Goal: Information Seeking & Learning: Learn about a topic

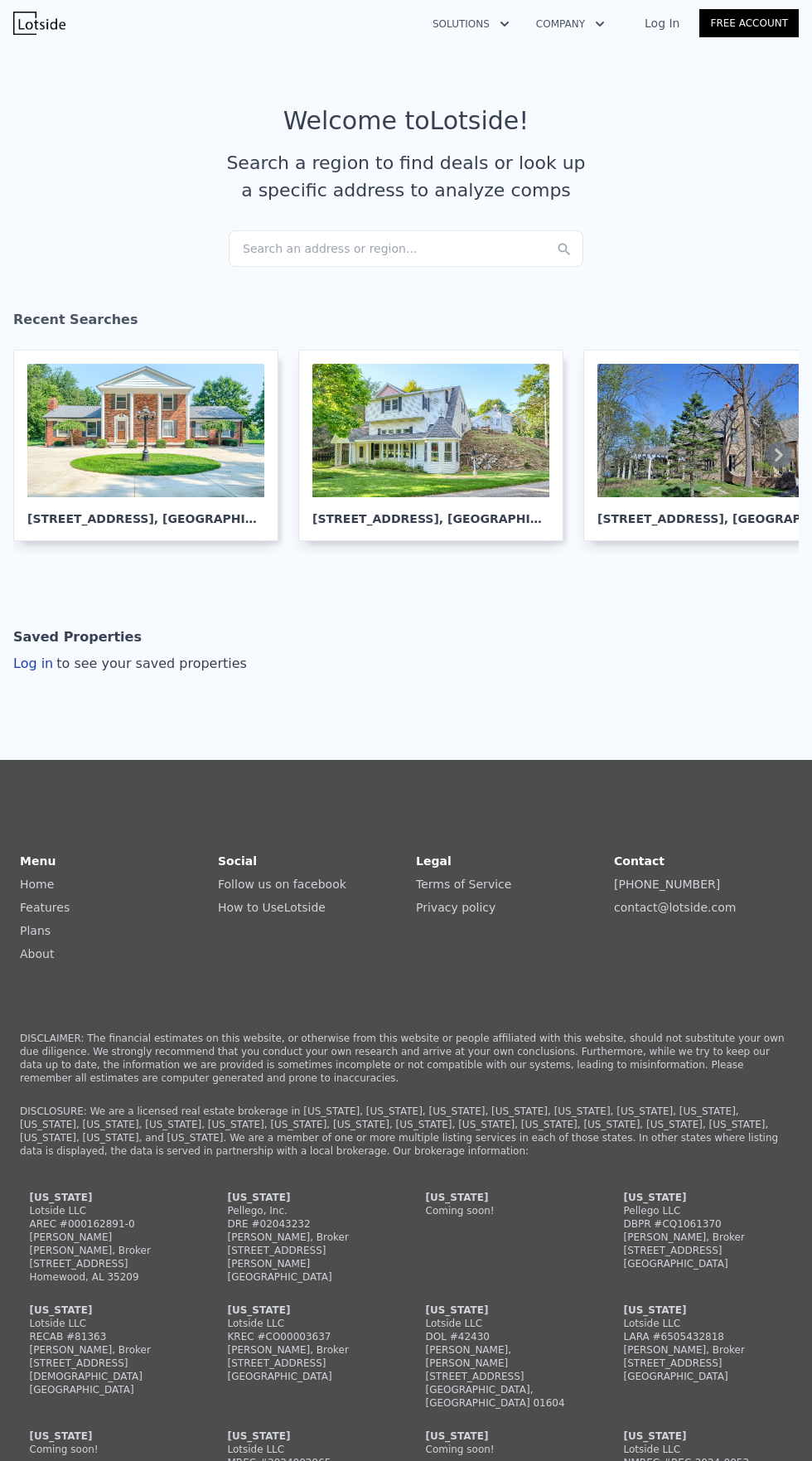
click at [415, 253] on div "Search an address or region..." at bounding box center [405, 248] width 354 height 36
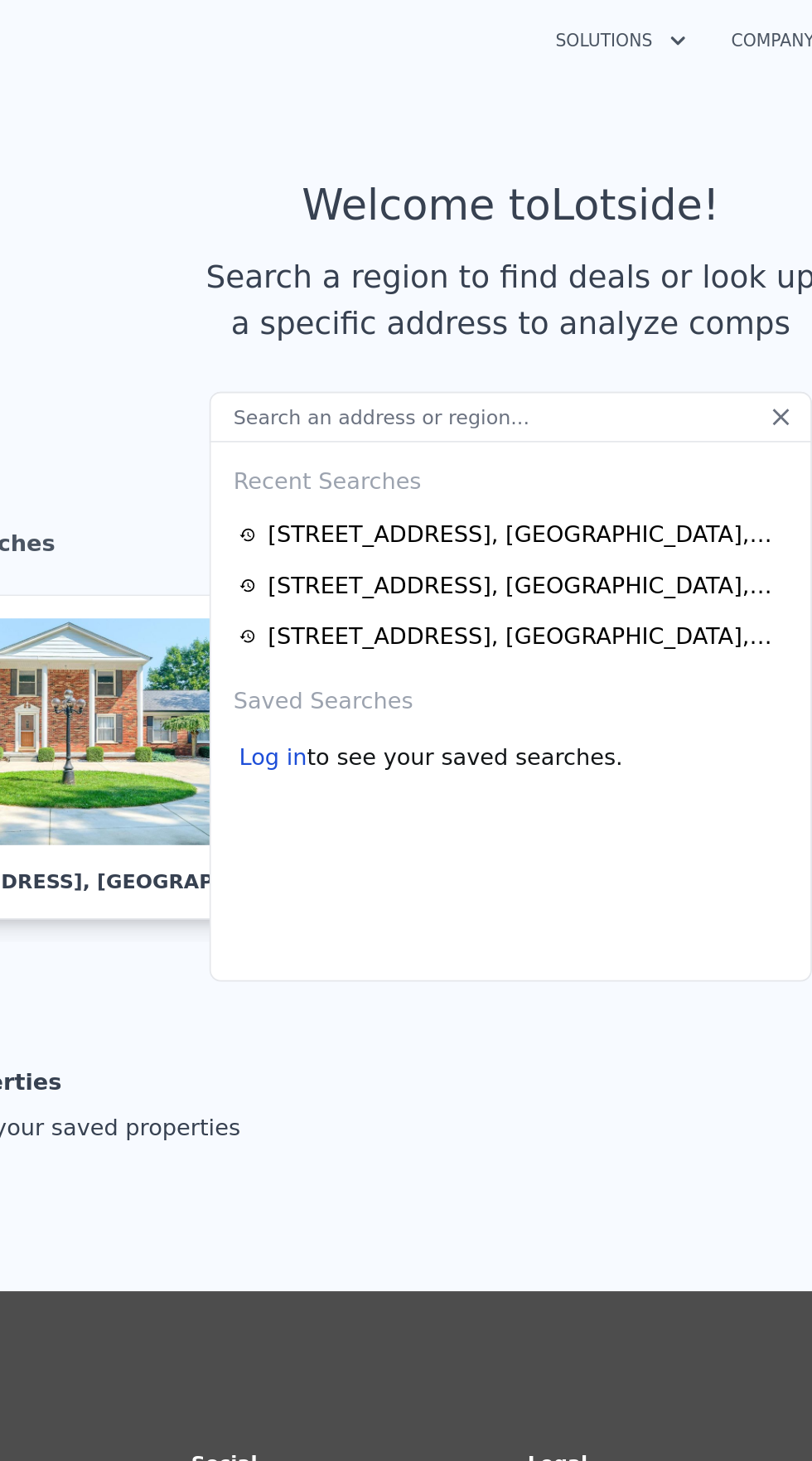
type input "2747 S Van Dyke Rd, Imlay City, MI 48444"
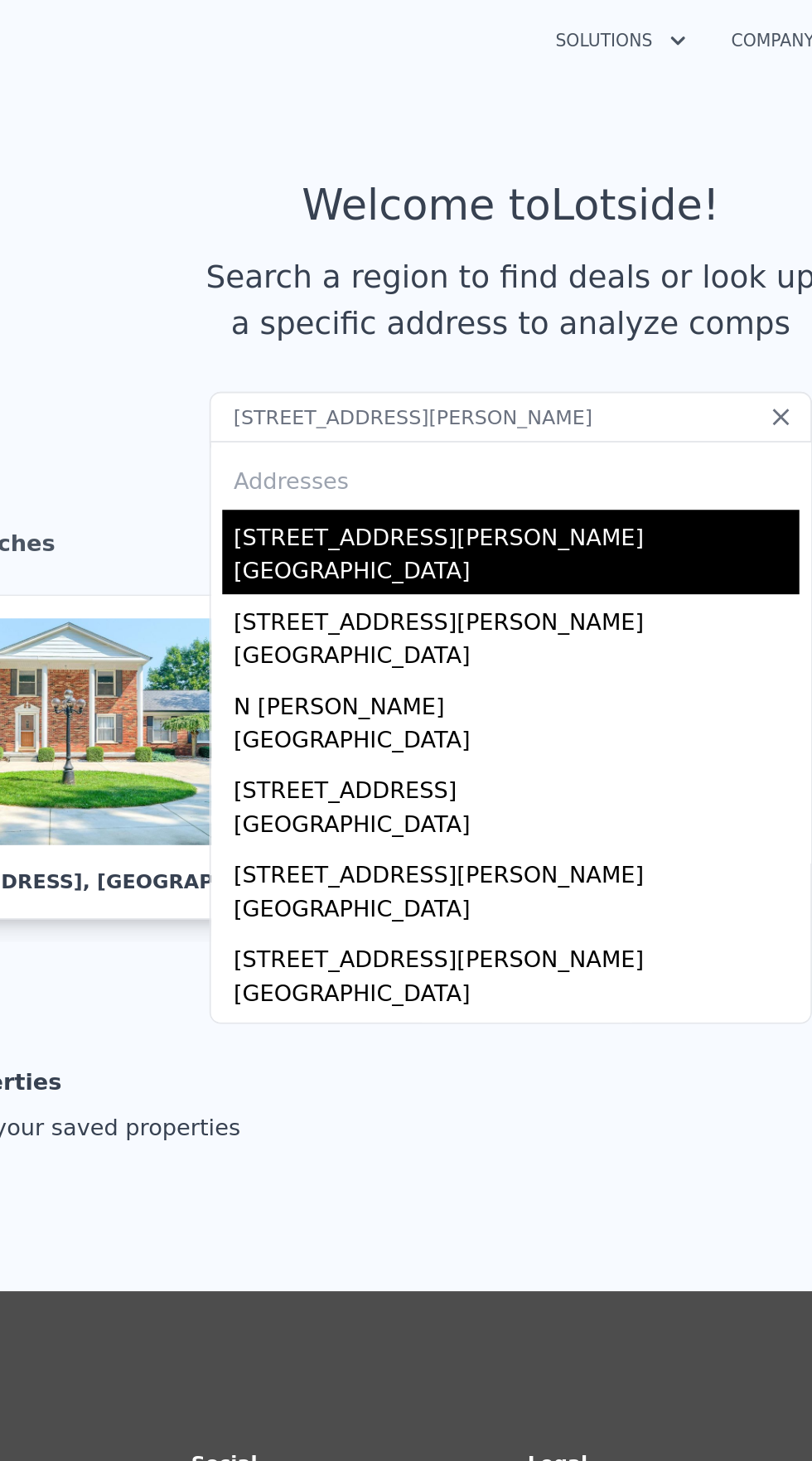
click at [331, 326] on div "[STREET_ADDRESS][PERSON_NAME]" at bounding box center [409, 313] width 333 height 27
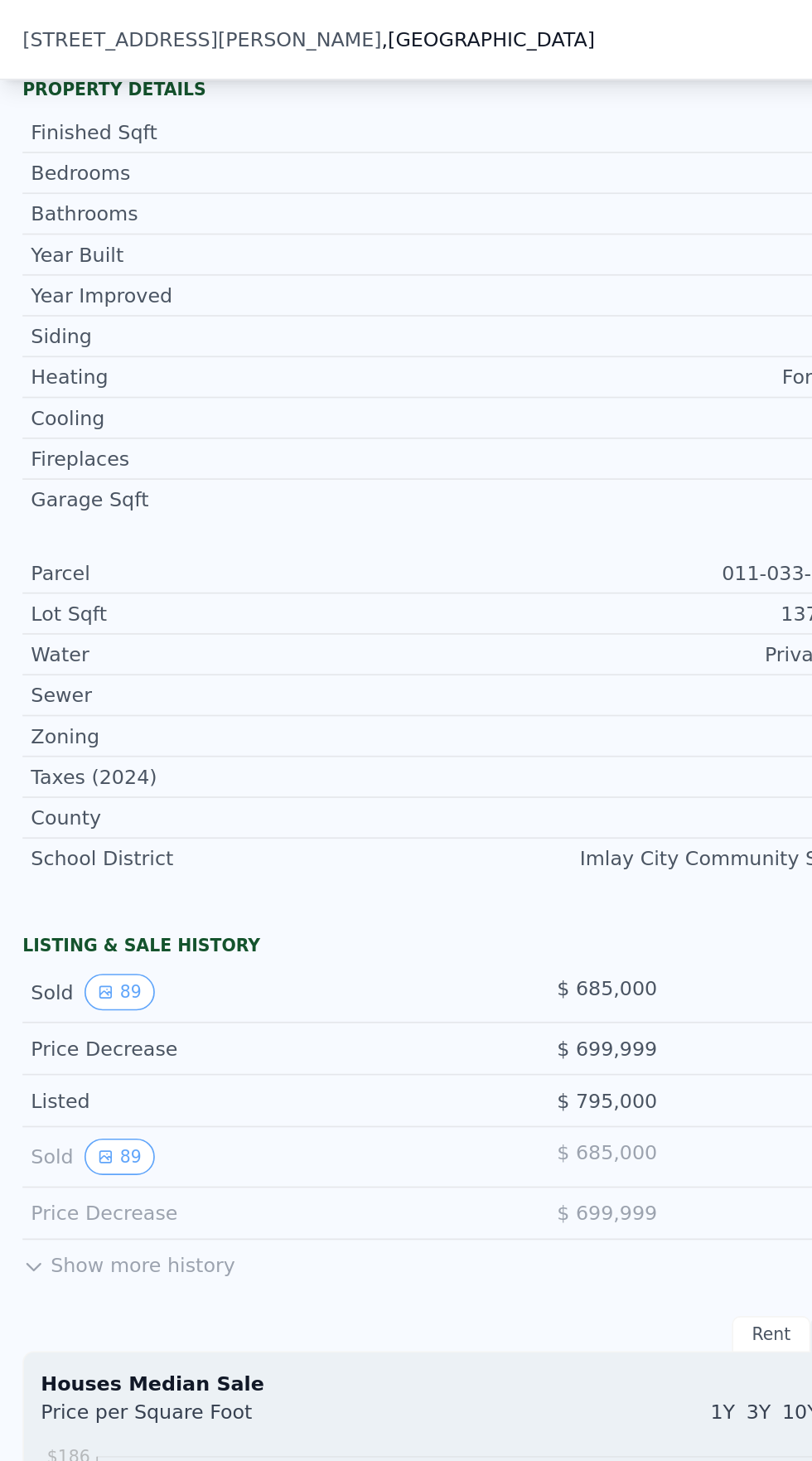
scroll to position [570, 0]
click at [66, 584] on button "89" at bounding box center [70, 584] width 41 height 22
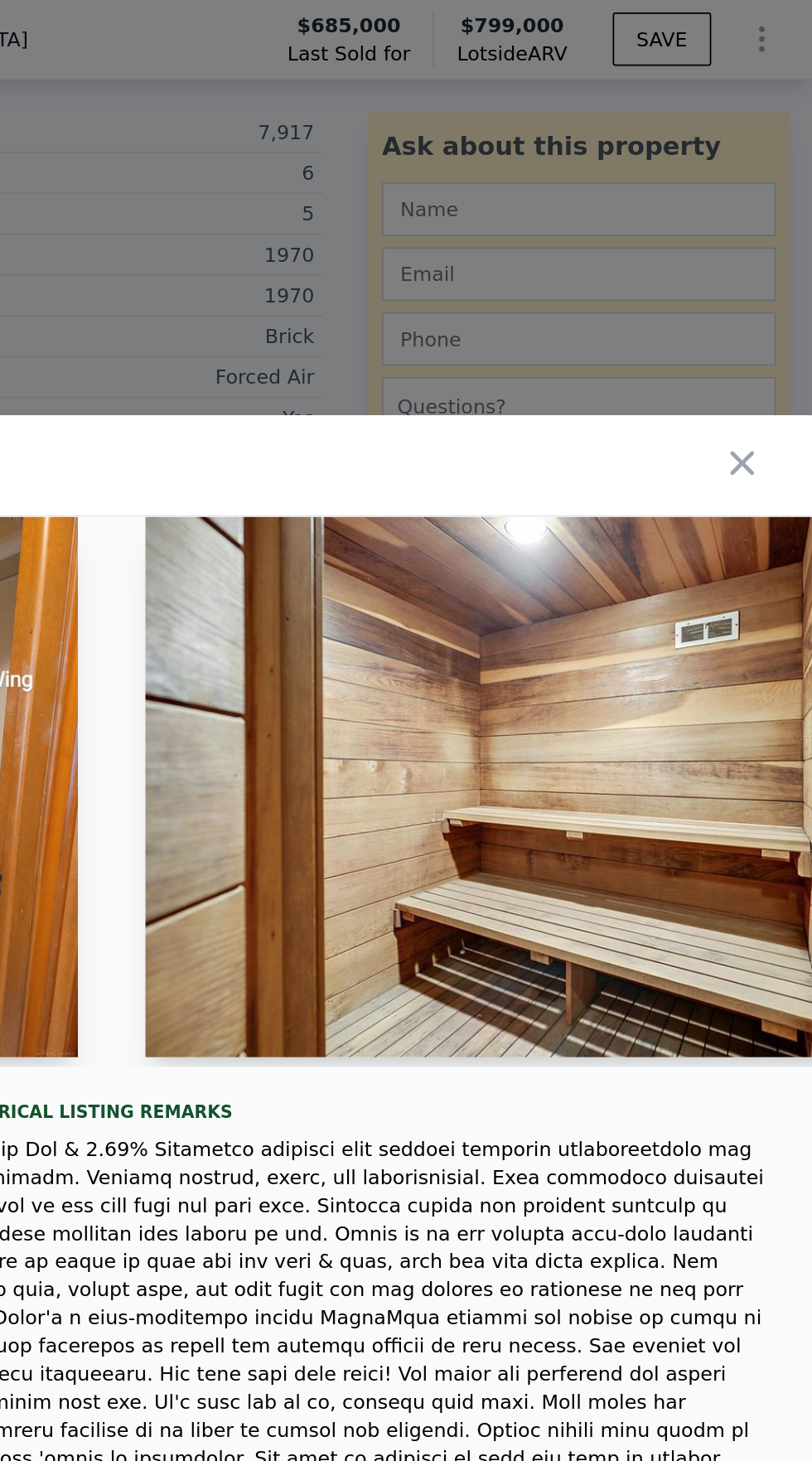
scroll to position [0, 9023]
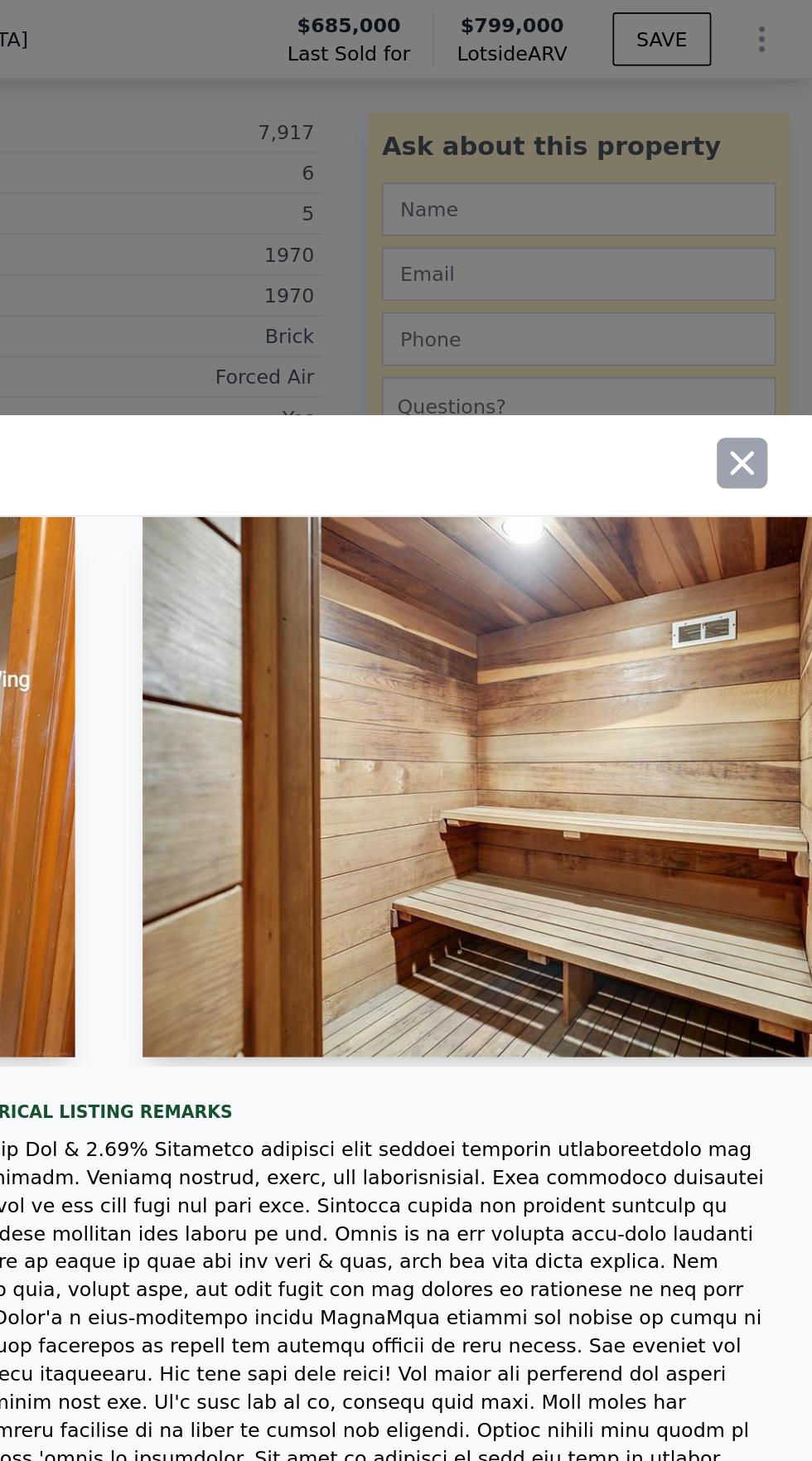
click at [774, 279] on icon "button" at bounding box center [771, 272] width 14 height 14
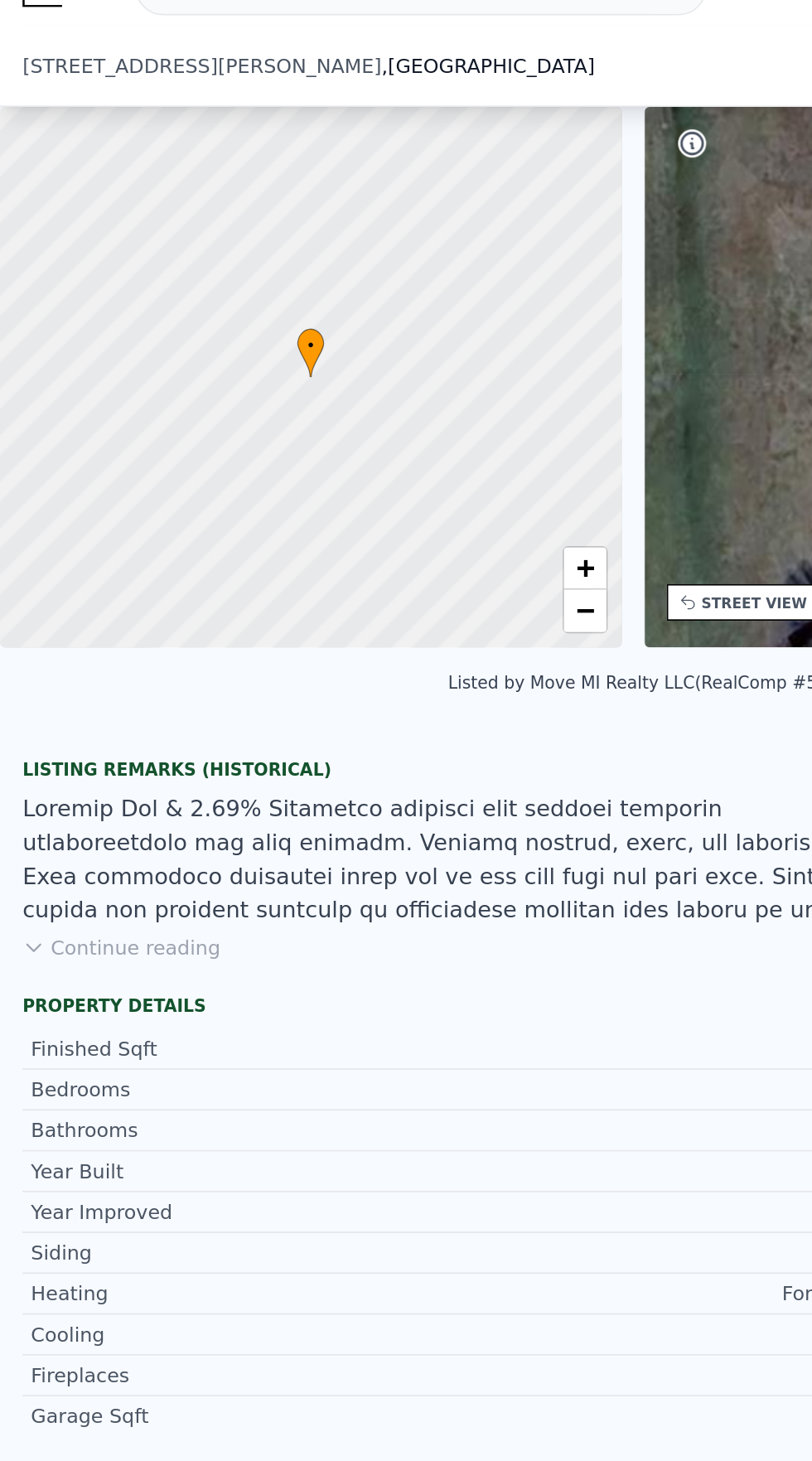
scroll to position [6, 0]
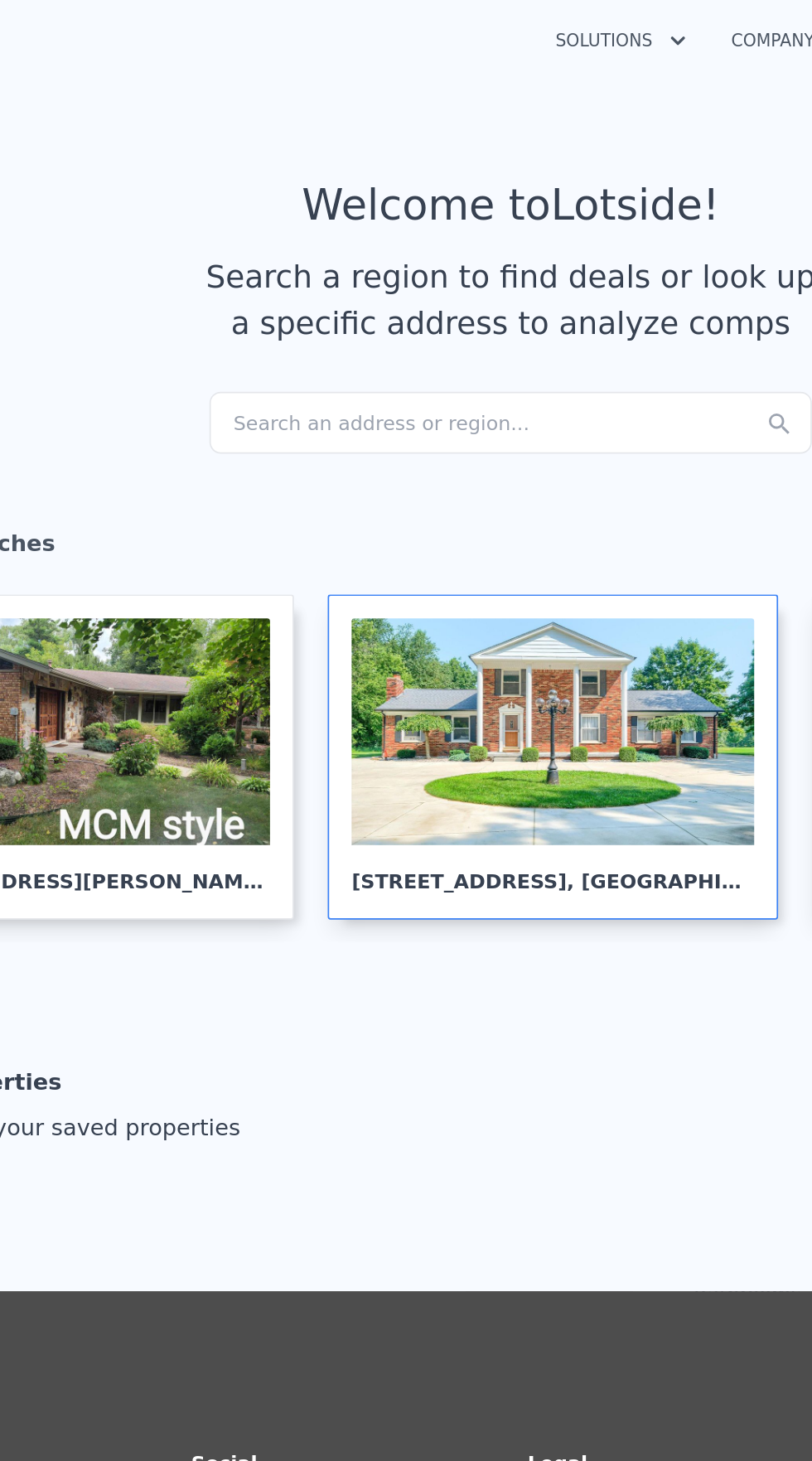
click at [455, 476] on div at bounding box center [430, 430] width 237 height 134
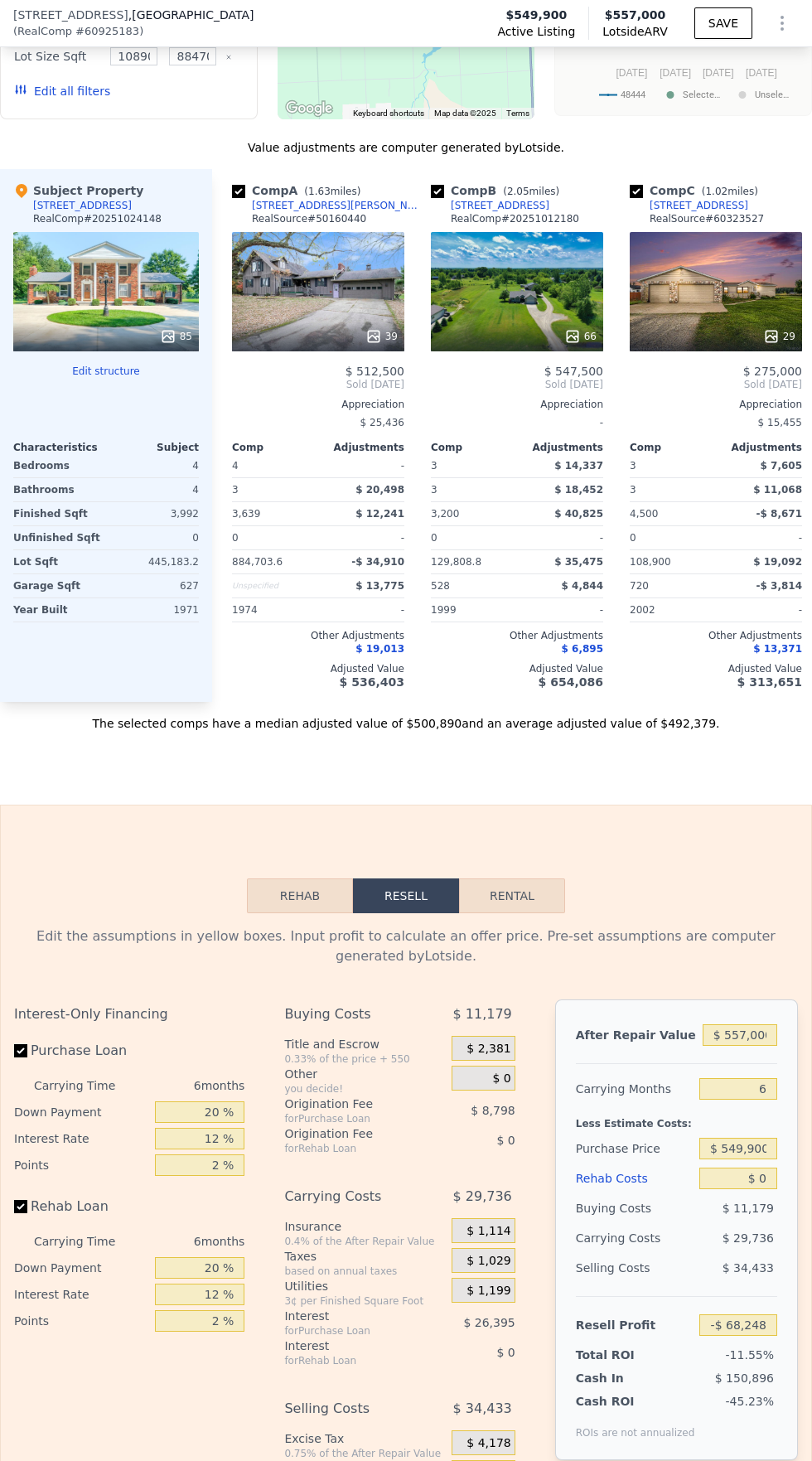
scroll to position [2340, 0]
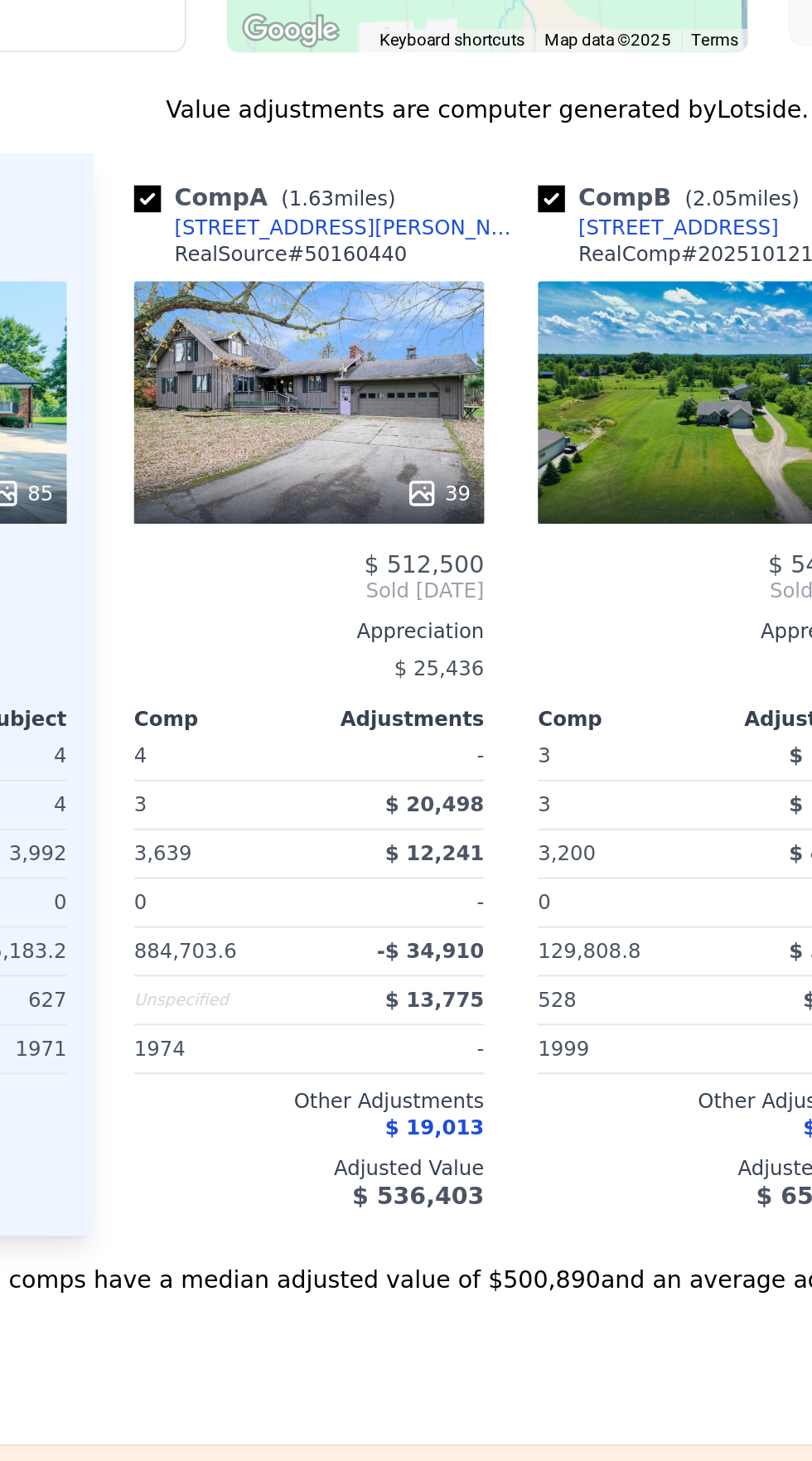
click at [302, 203] on div "[STREET_ADDRESS][PERSON_NAME]" at bounding box center [338, 207] width 172 height 13
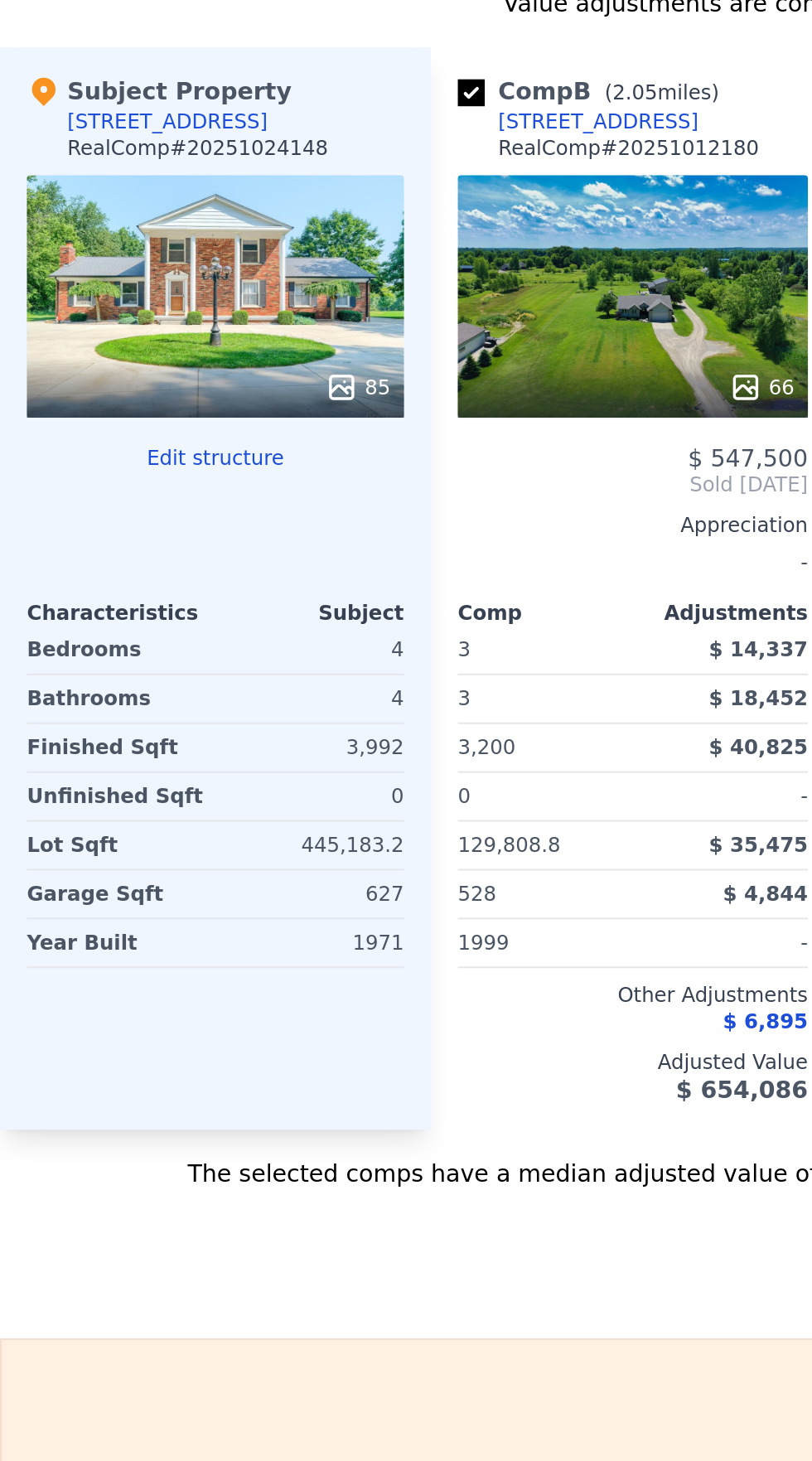
scroll to position [0, 209]
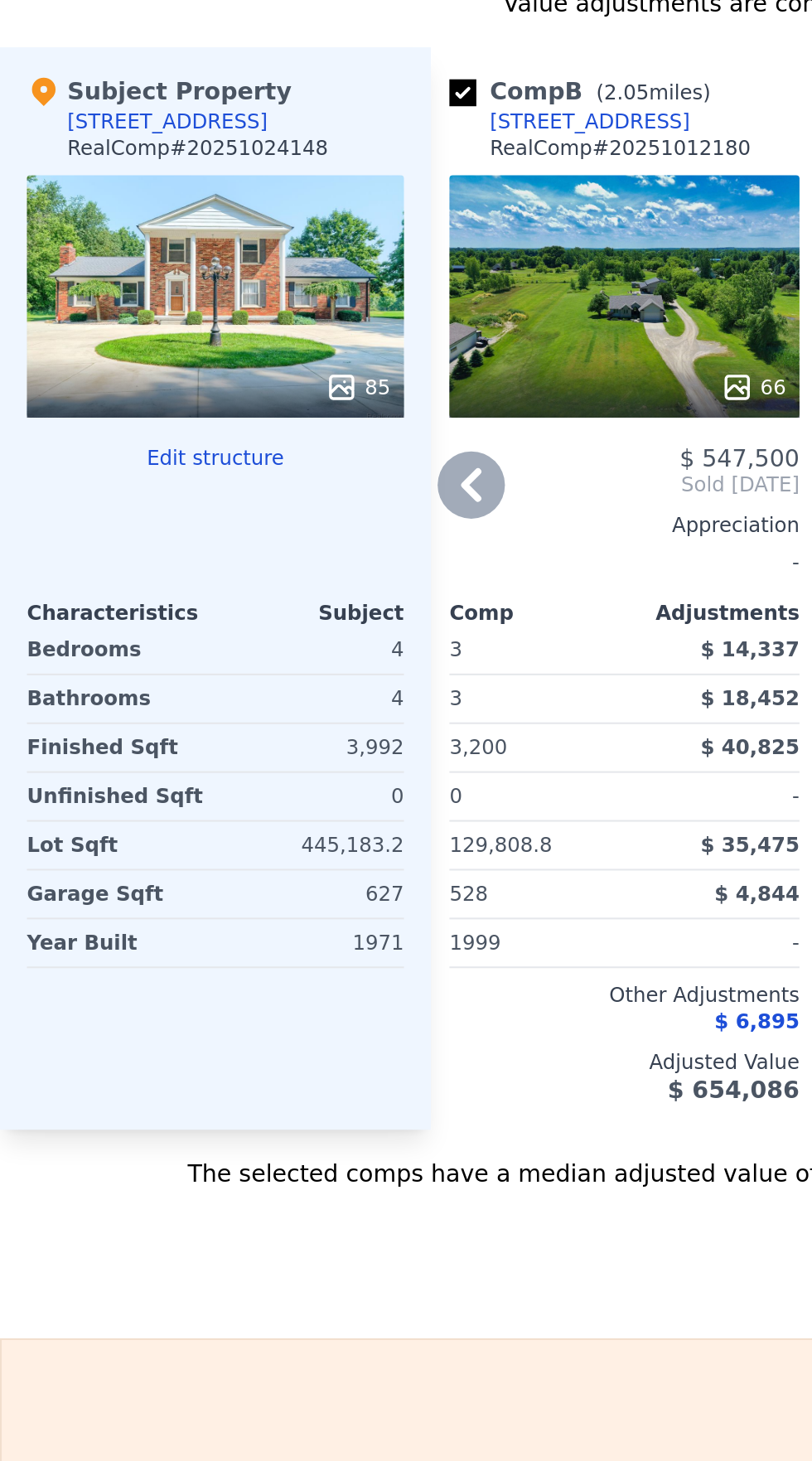
click at [284, 156] on div "5522 Newark Rd" at bounding box center [290, 154] width 98 height 13
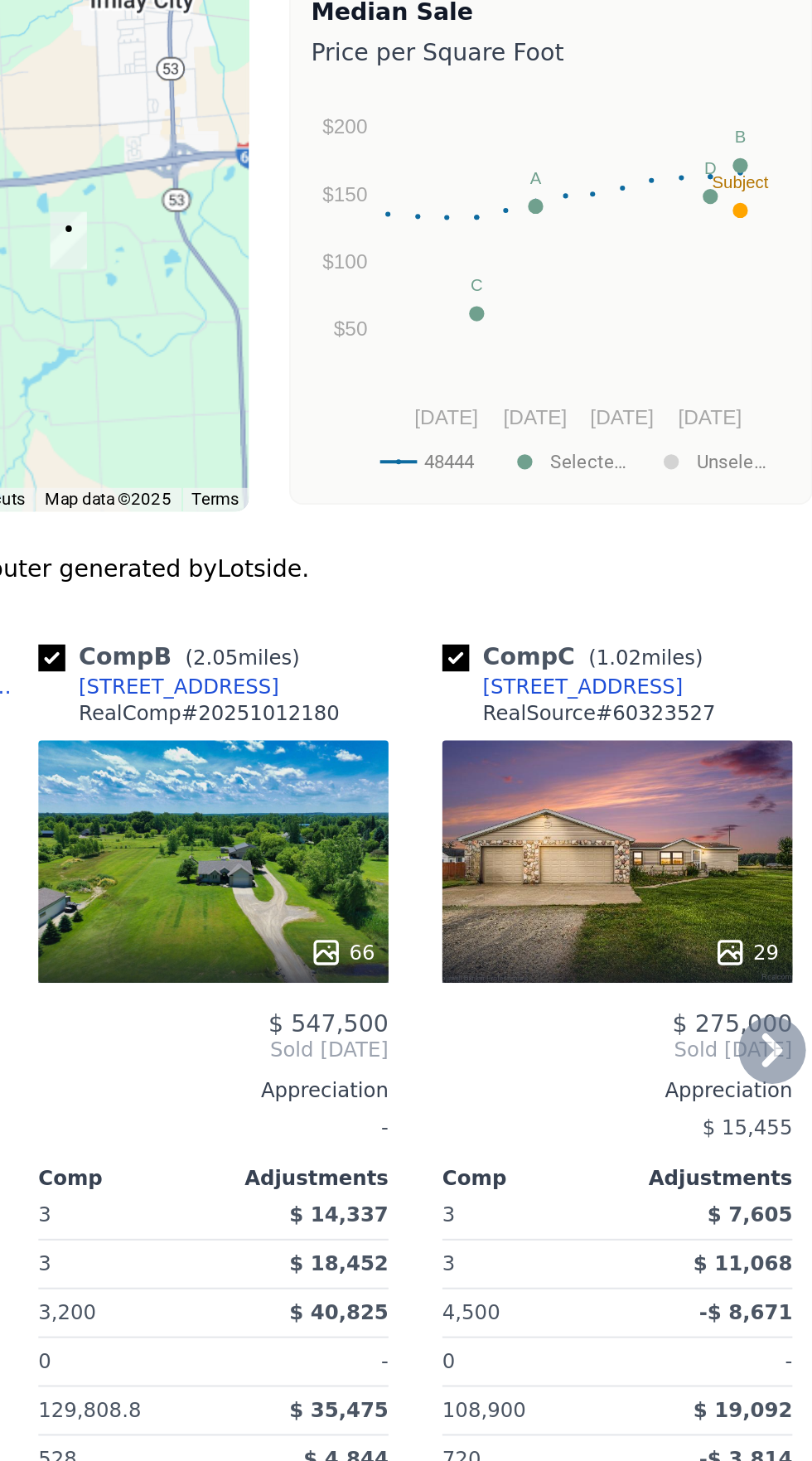
scroll to position [0, 0]
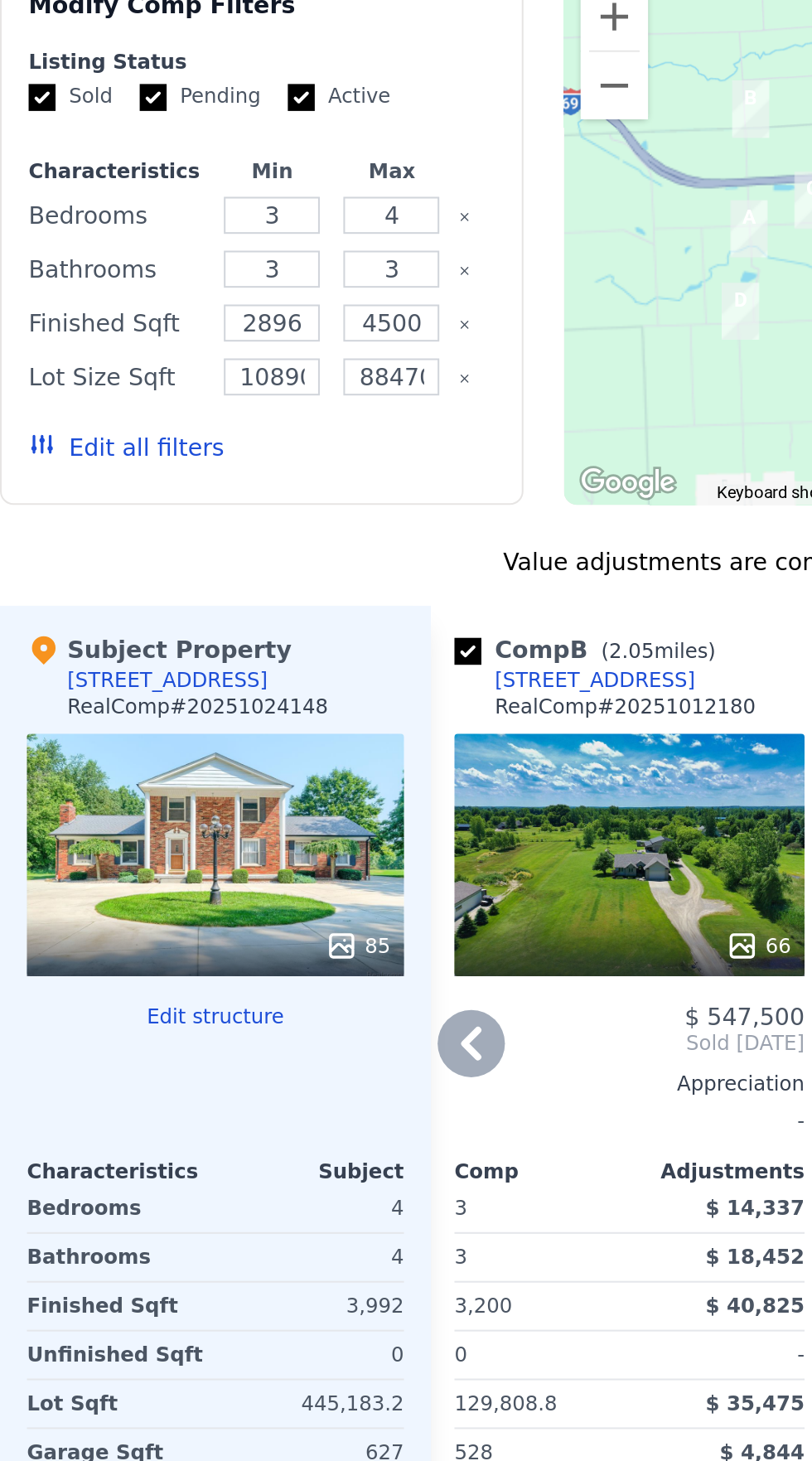
click at [279, 434] on div "5522 Newark Rd" at bounding box center [293, 429] width 98 height 13
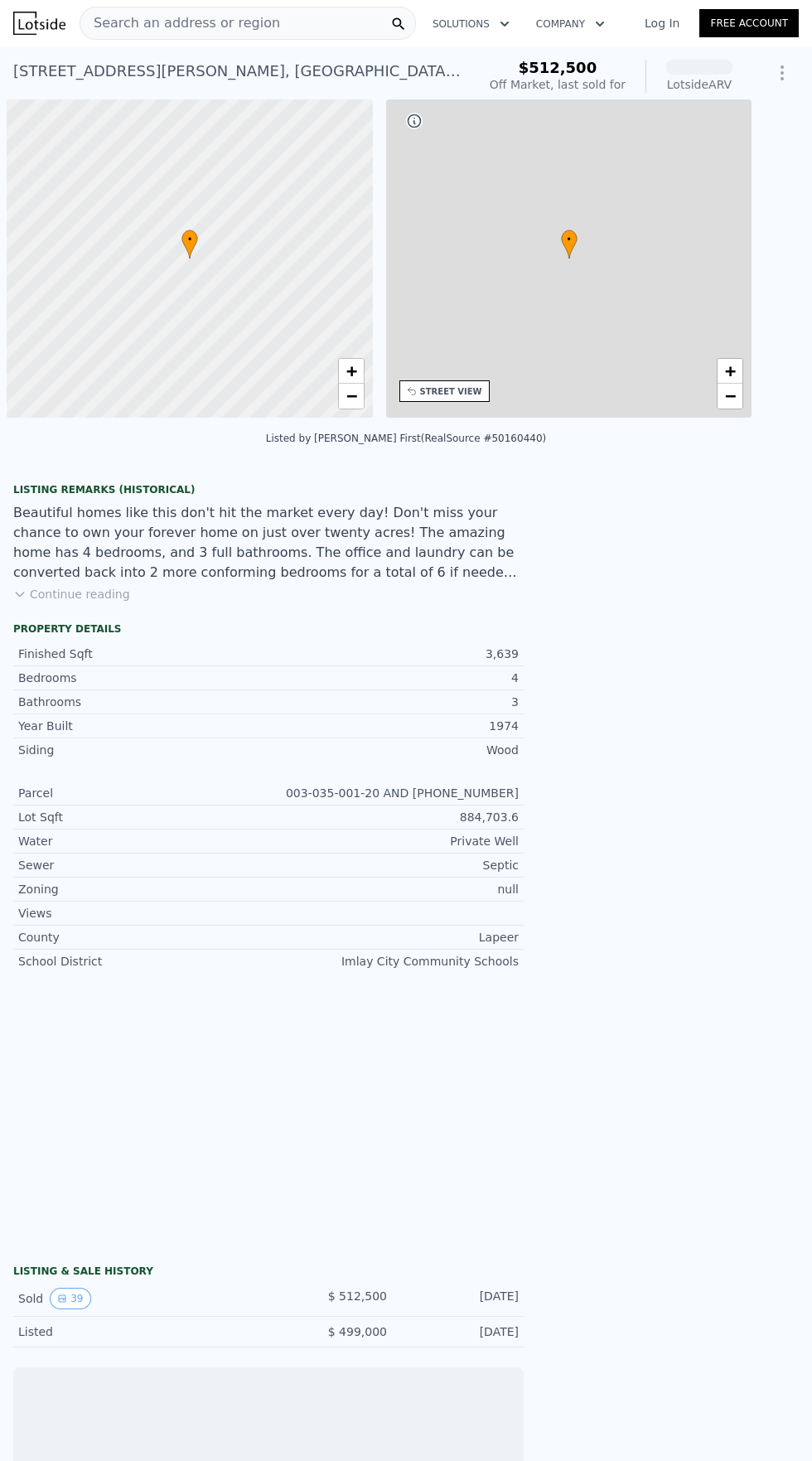
scroll to position [0, 7]
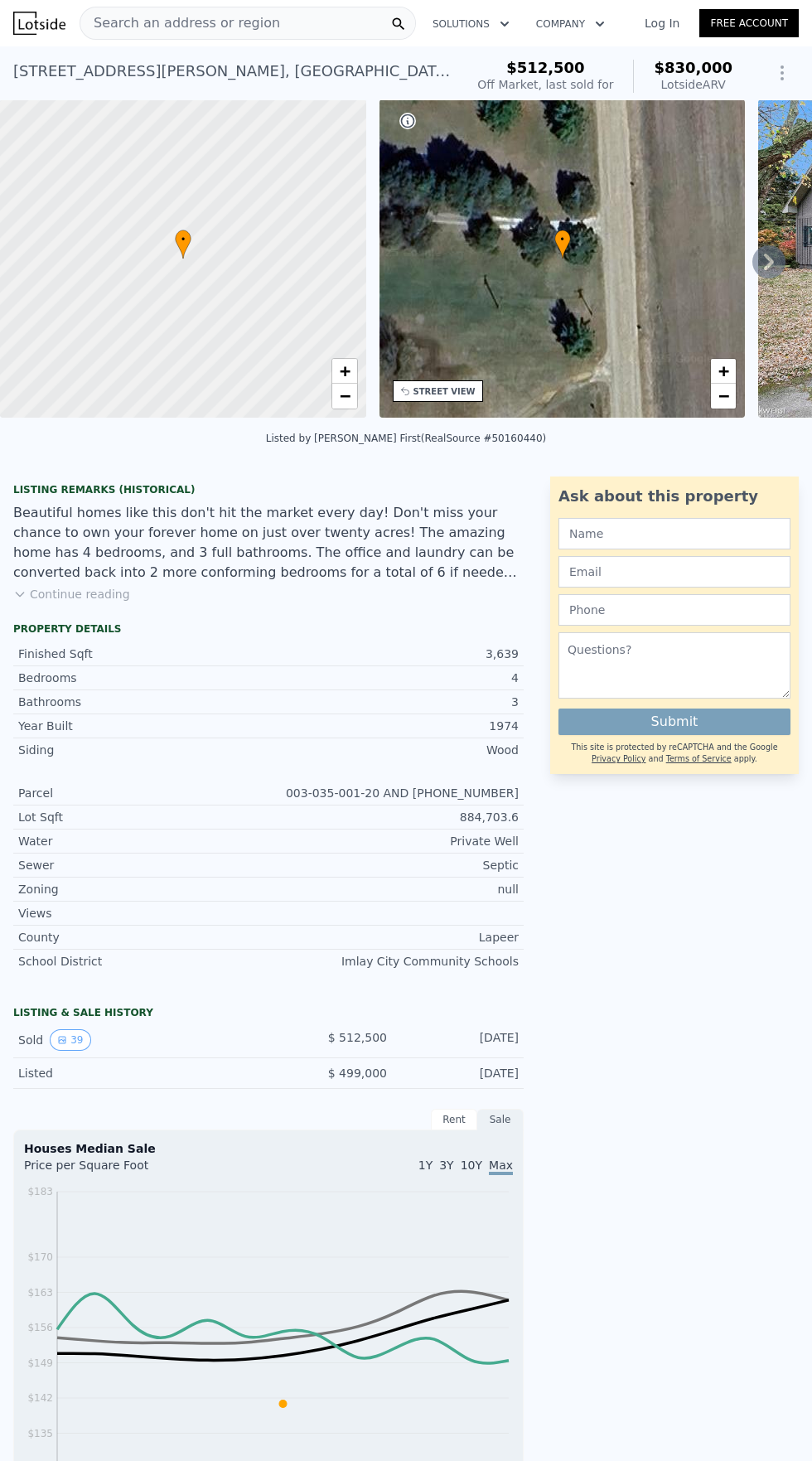
click at [94, 586] on button "Continue reading" at bounding box center [72, 594] width 117 height 16
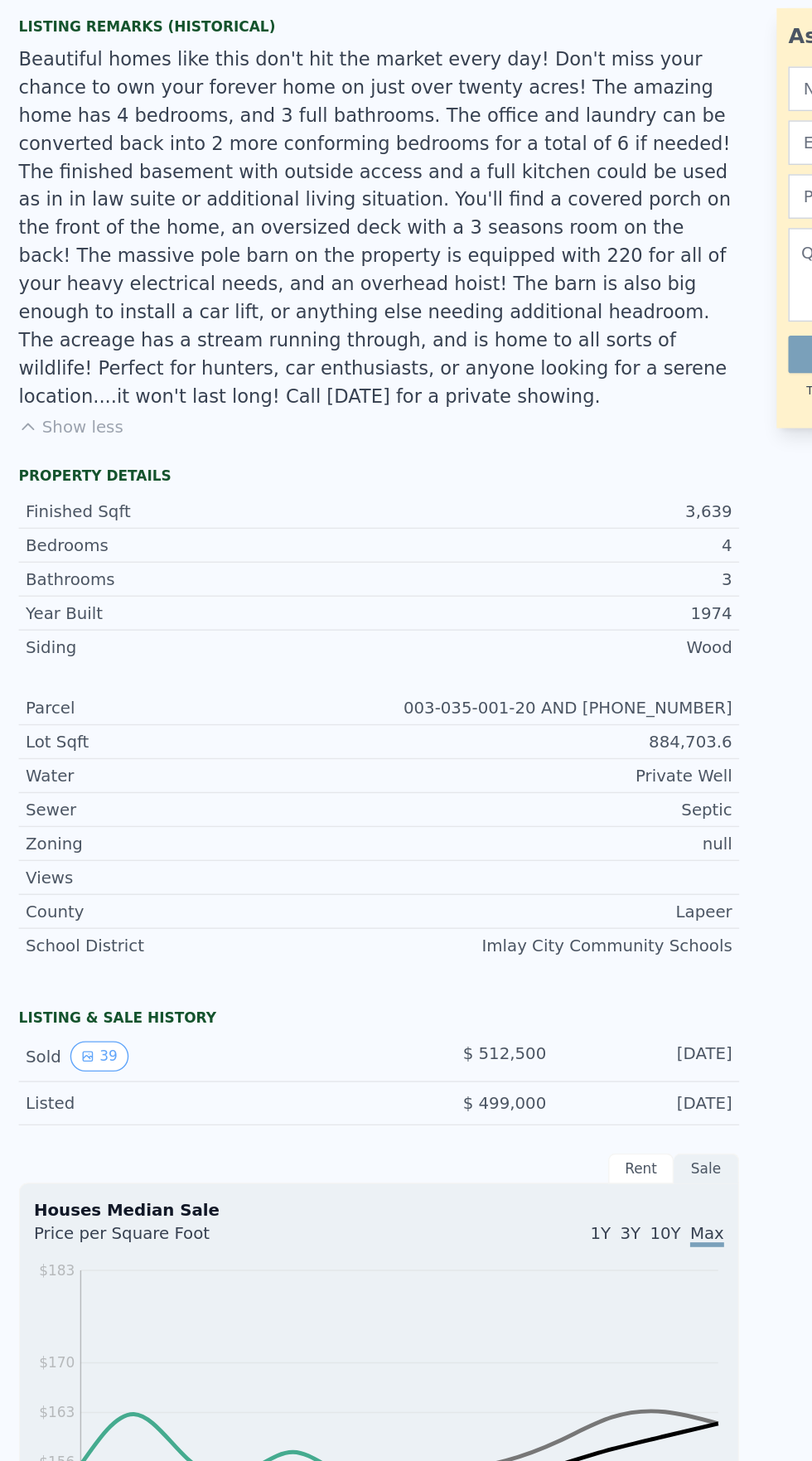
scroll to position [276, 0]
click at [60, 933] on icon "View historical data" at bounding box center [62, 938] width 10 height 10
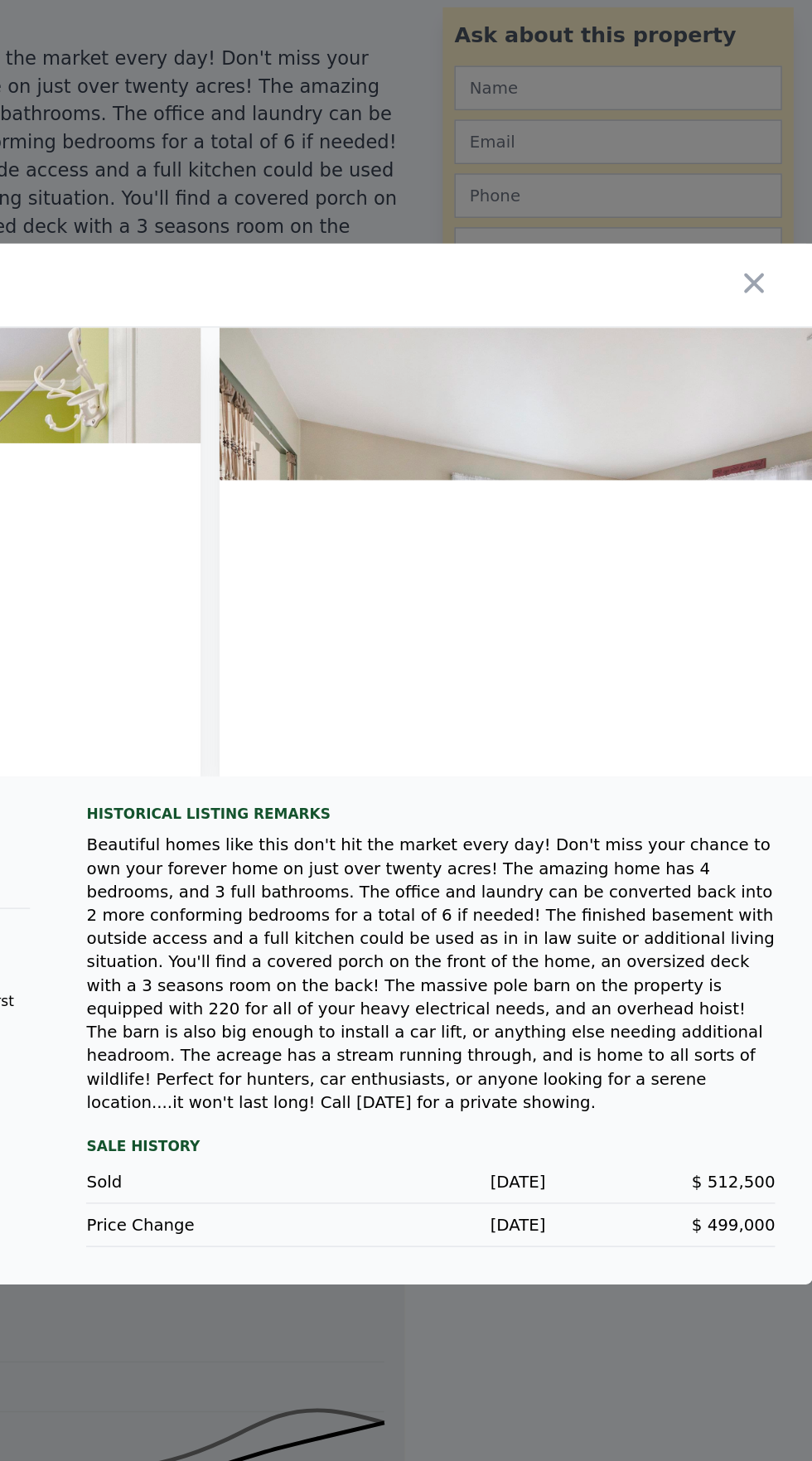
scroll to position [0, 17667]
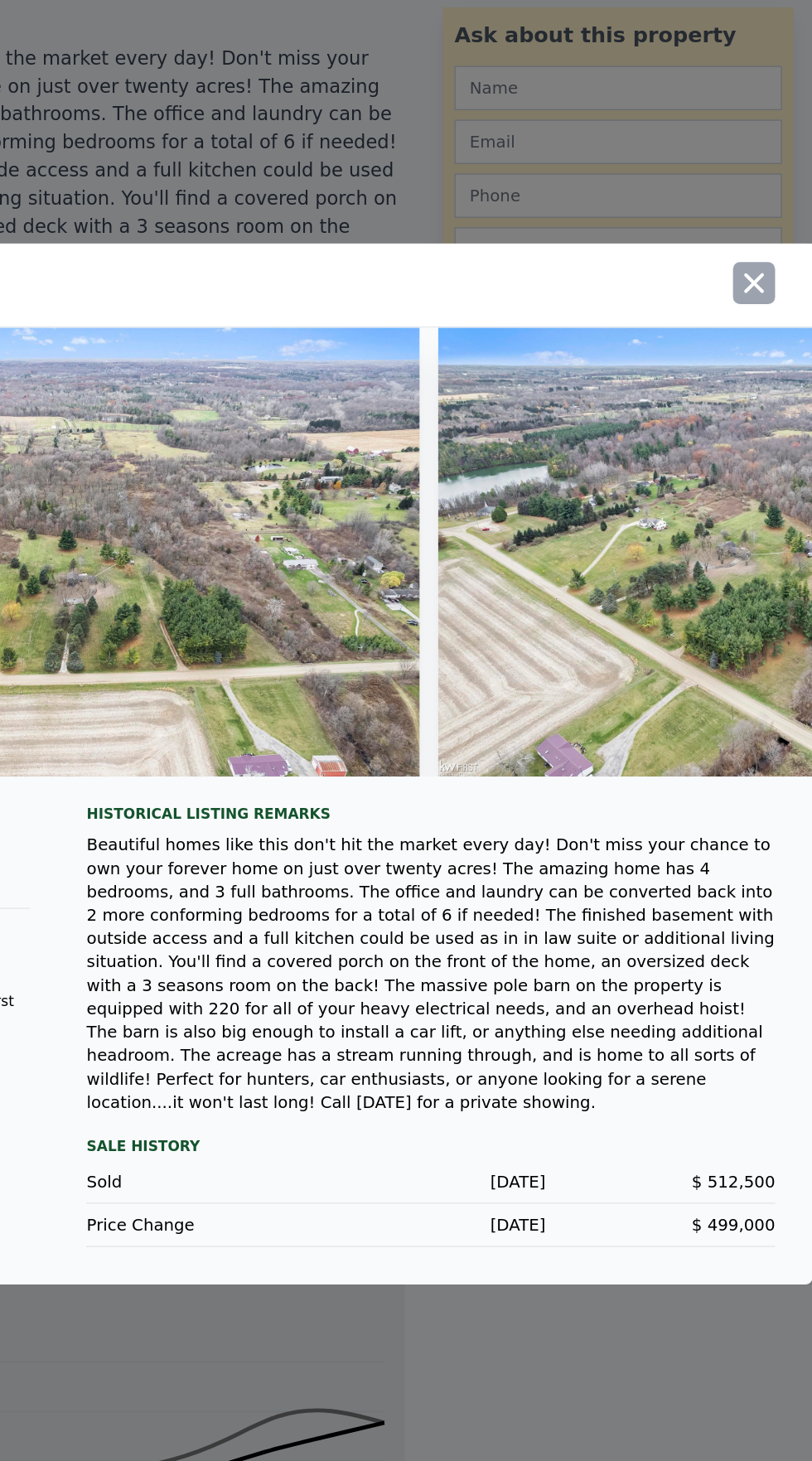
click at [763, 402] on icon "button" at bounding box center [771, 390] width 23 height 23
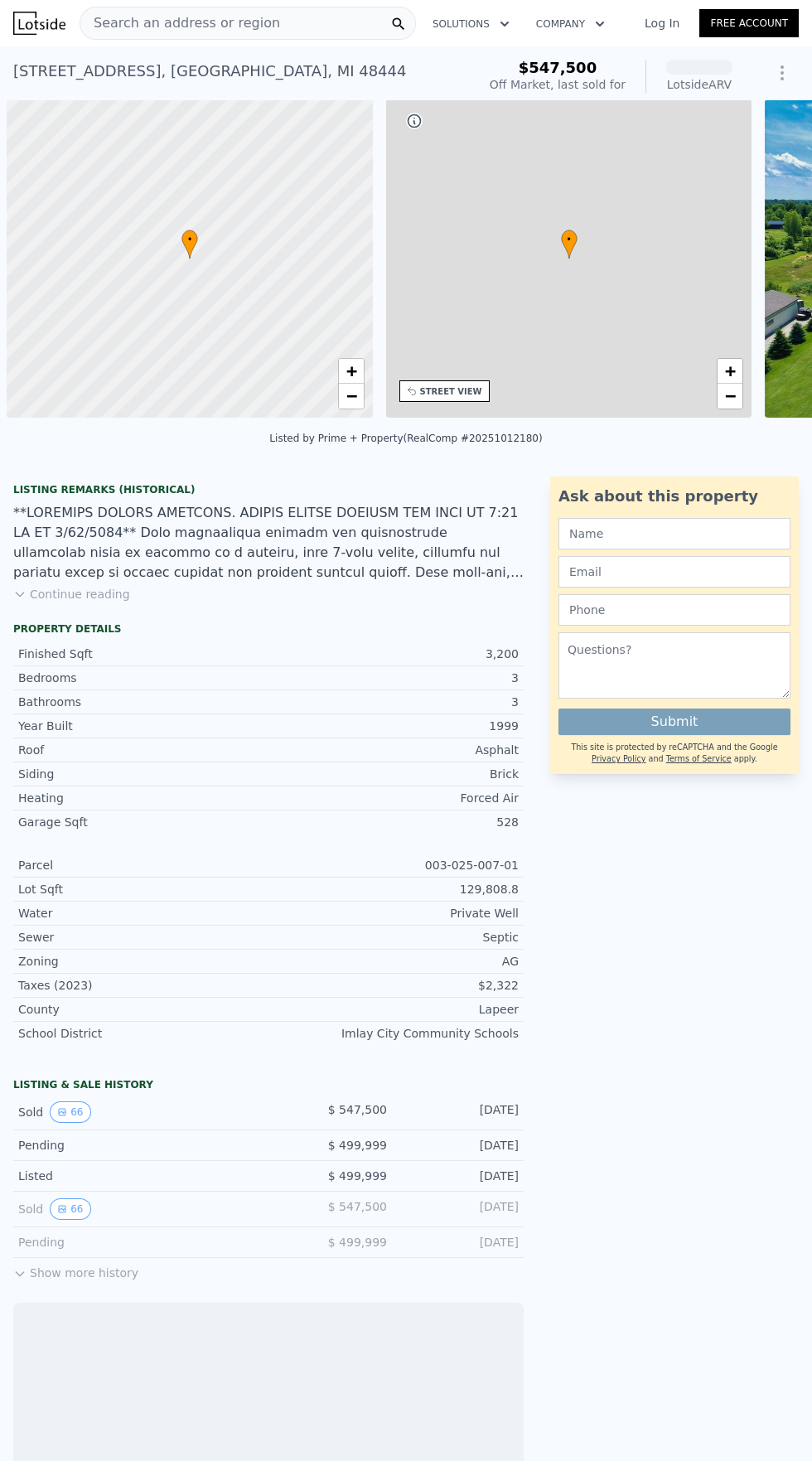
scroll to position [0, 7]
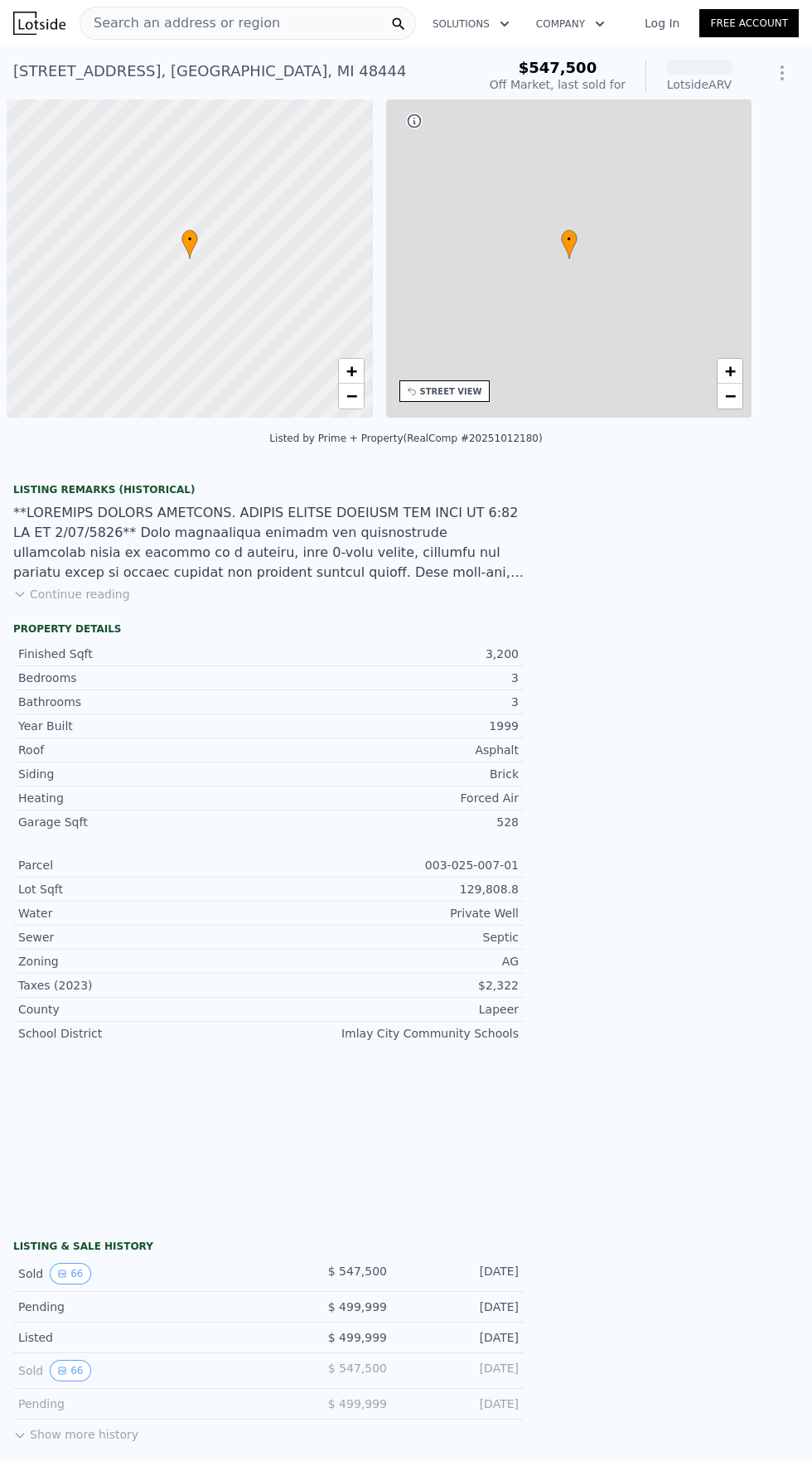
scroll to position [0, 7]
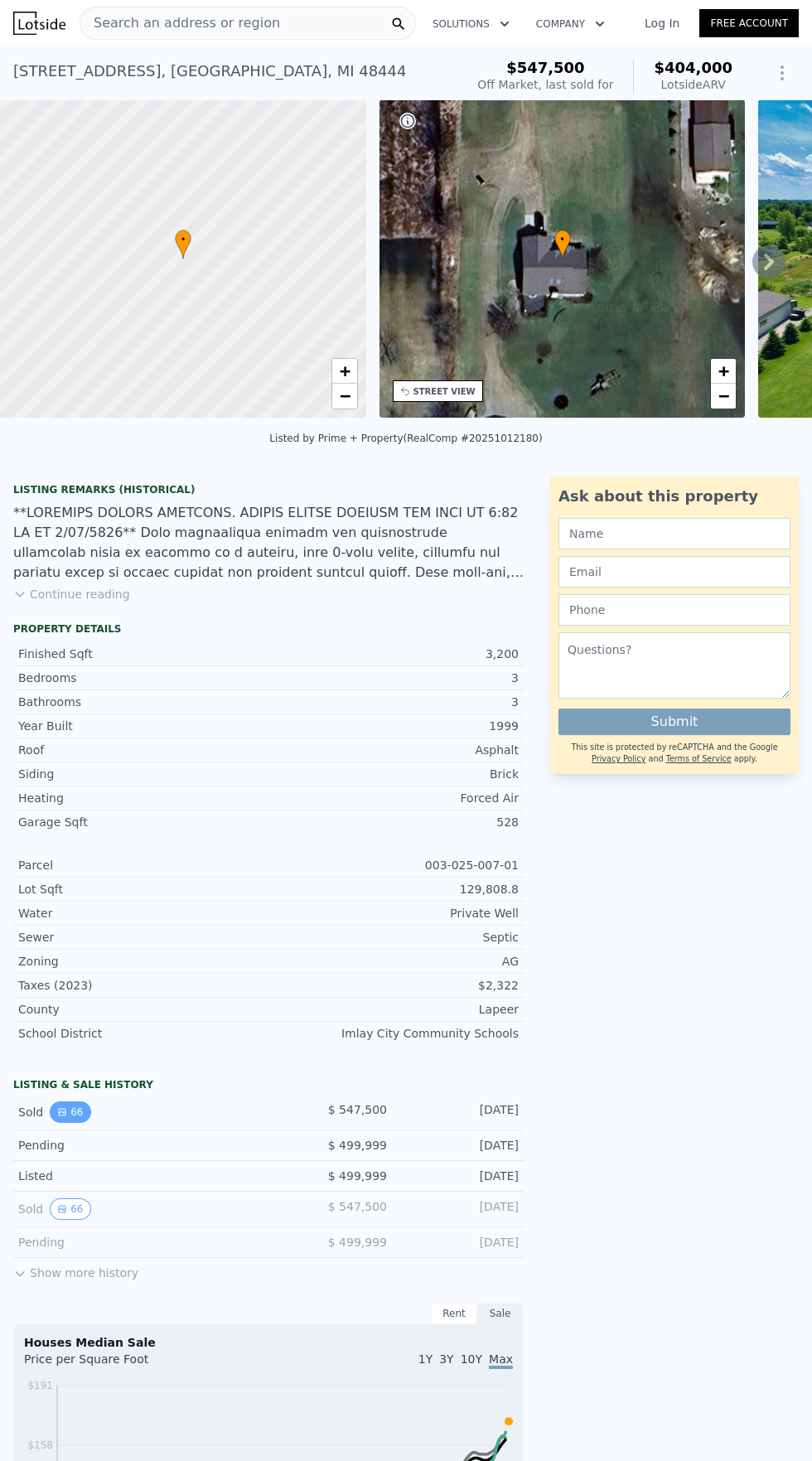
click at [74, 1111] on button "66" at bounding box center [70, 1112] width 41 height 22
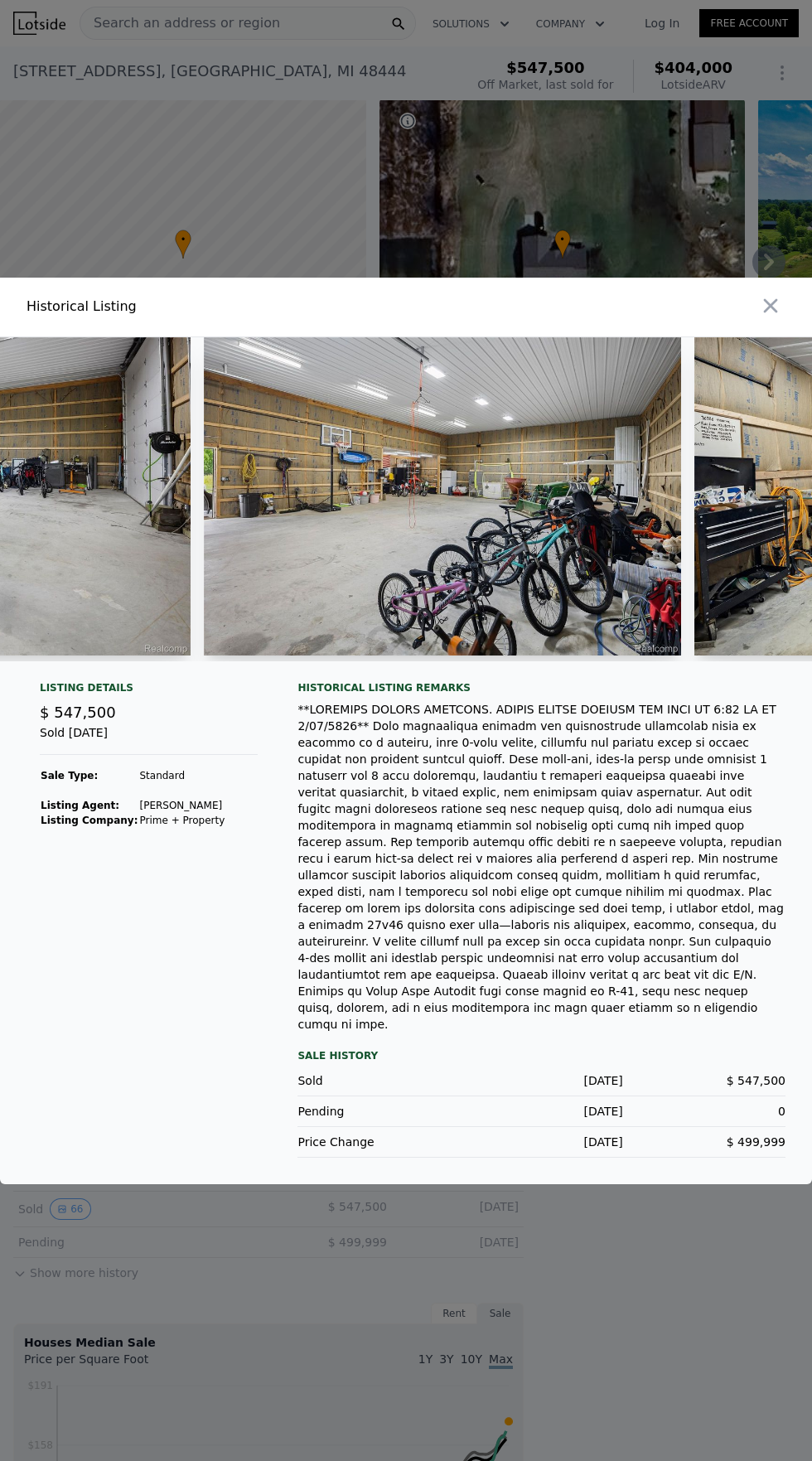
scroll to position [0, 30384]
click at [782, 317] on icon "button" at bounding box center [771, 305] width 23 height 23
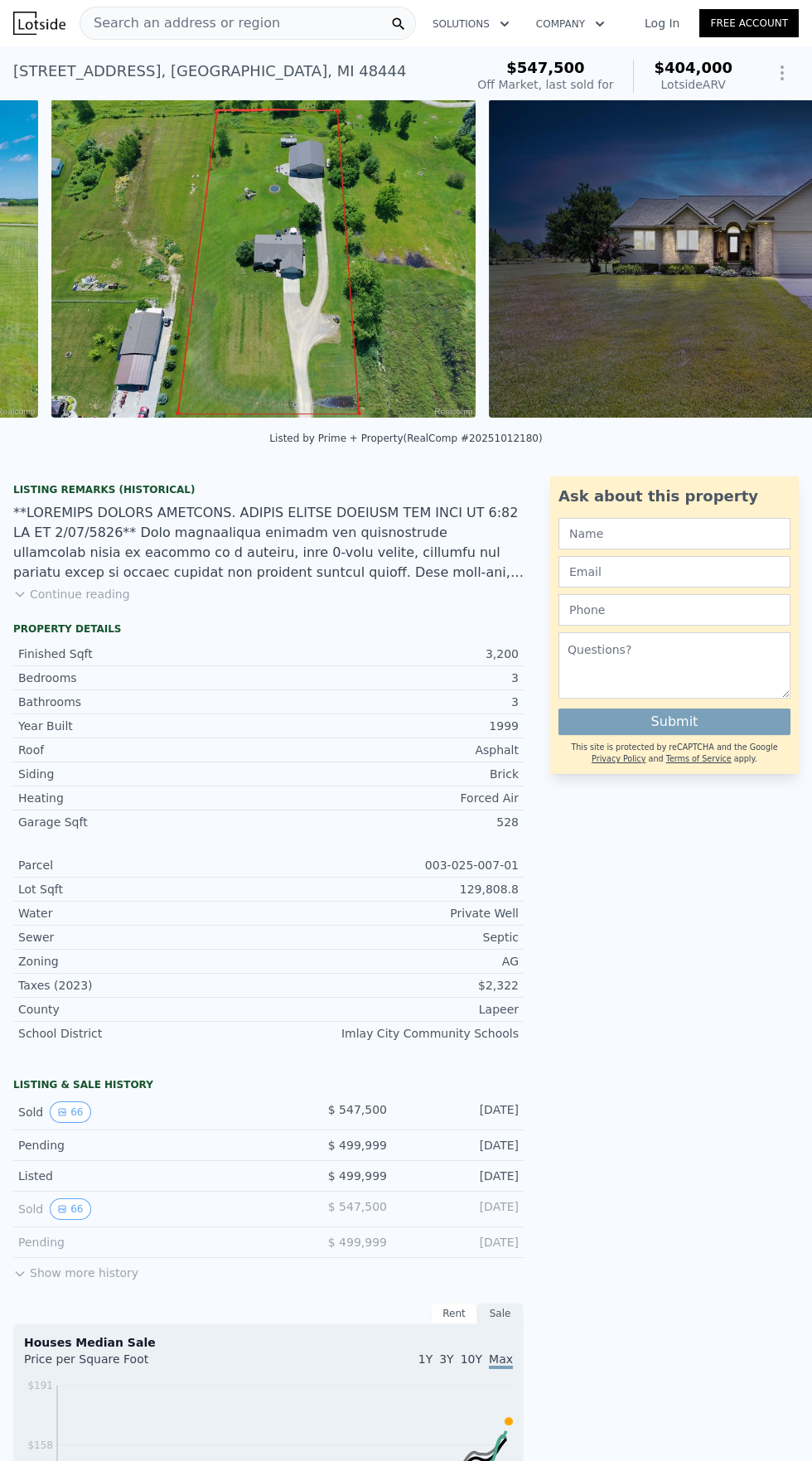
scroll to position [0, 1633]
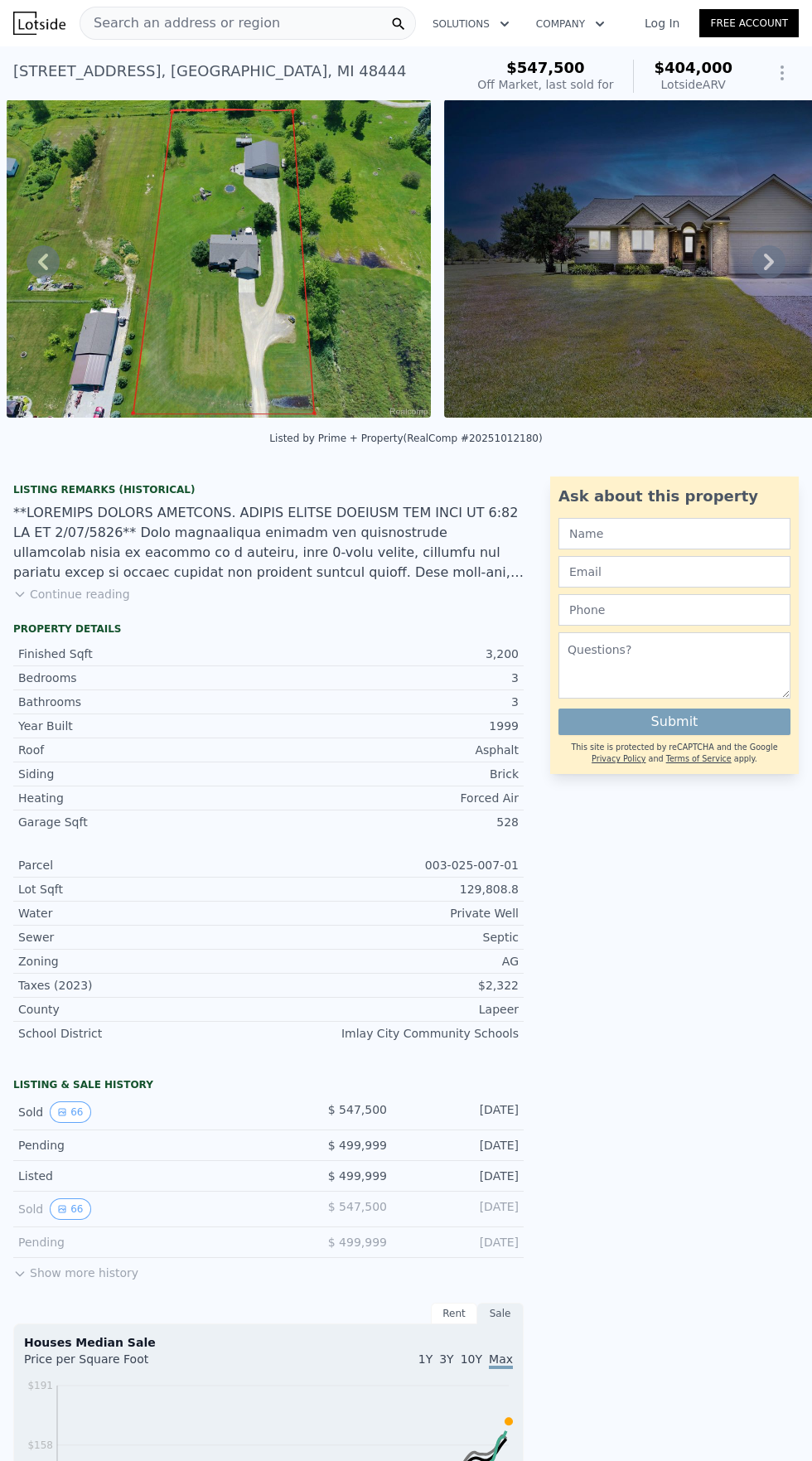
click at [272, 20] on div "Search an address or region" at bounding box center [247, 23] width 336 height 33
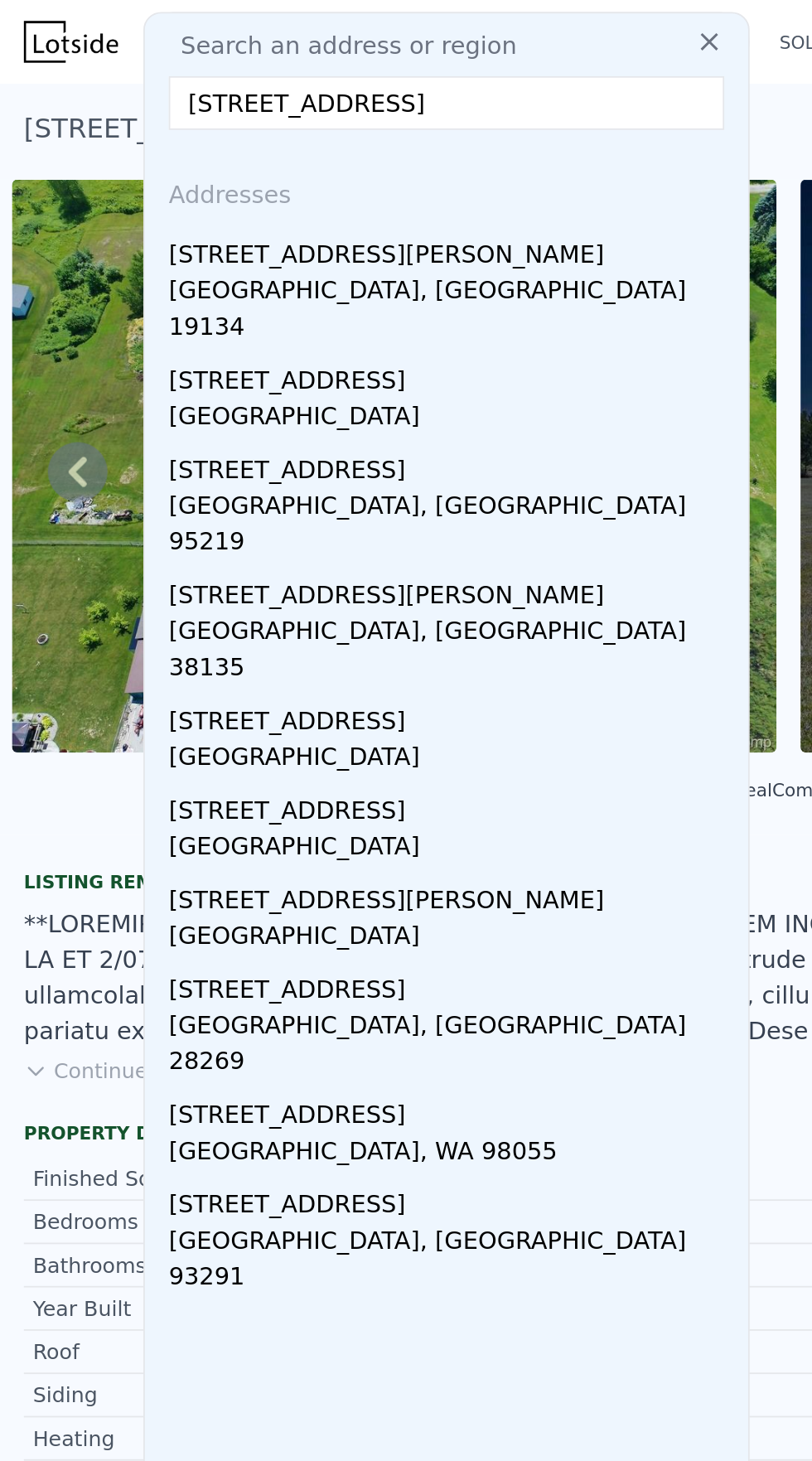
click at [141, 54] on input "3615 N Mill" at bounding box center [248, 57] width 309 height 30
click at [224, 59] on input "3615 north Mill" at bounding box center [248, 57] width 309 height 30
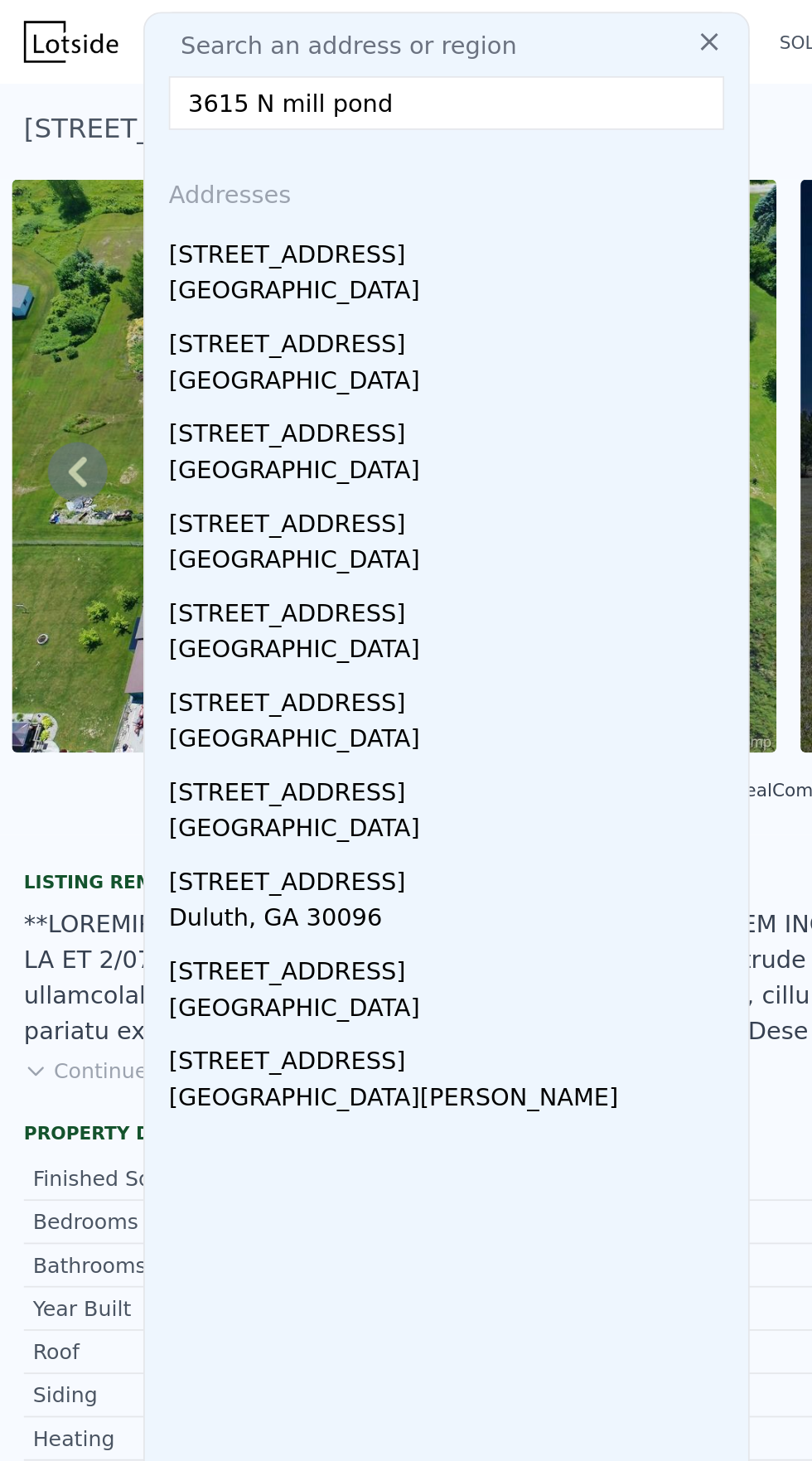
click at [159, 51] on input "3615 N mill pond" at bounding box center [248, 57] width 309 height 30
click at [154, 49] on input "3615 N mill pond" at bounding box center [248, 57] width 309 height 30
click at [214, 62] on input "3615 mill pond" at bounding box center [248, 57] width 309 height 30
type input "3615 mill pond, lapeer mi"
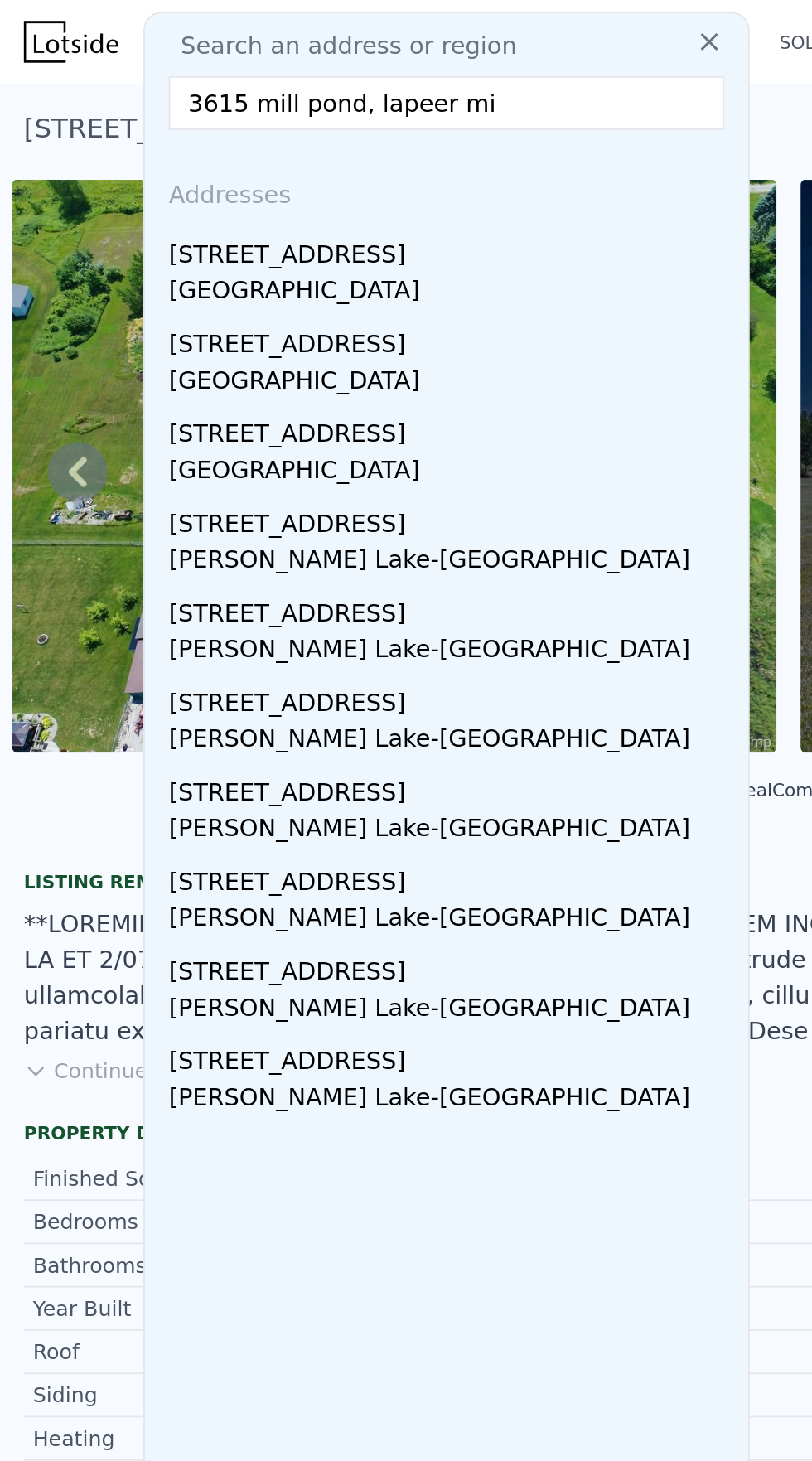
click at [44, 128] on img at bounding box center [219, 258] width 424 height 318
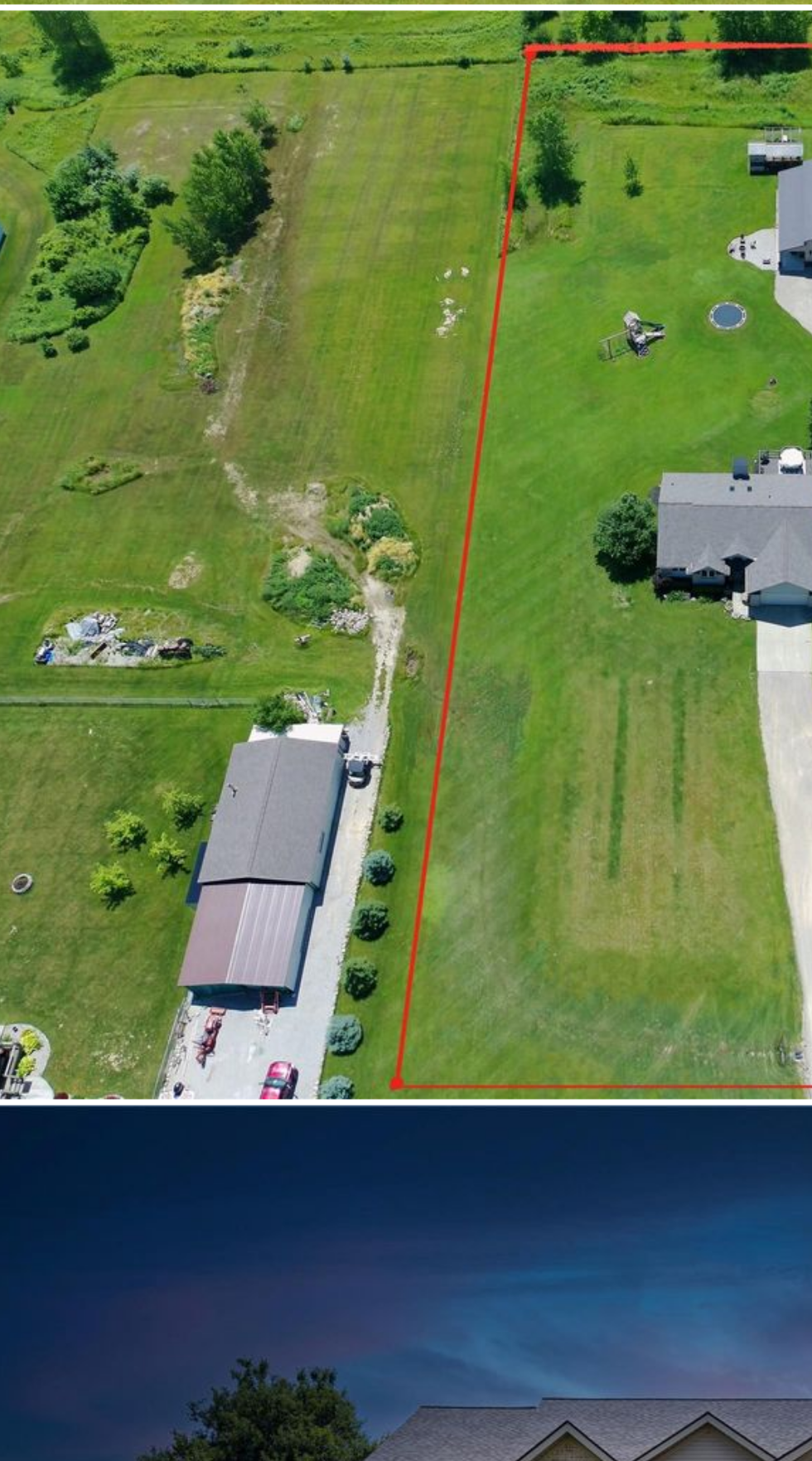
scroll to position [1214, 0]
